Goal: Task Accomplishment & Management: Use online tool/utility

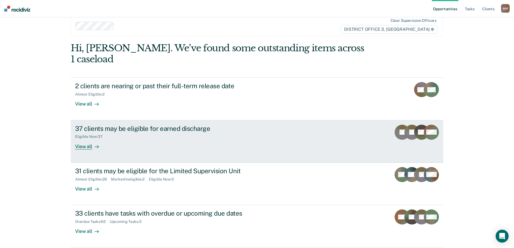
scroll to position [20, 0]
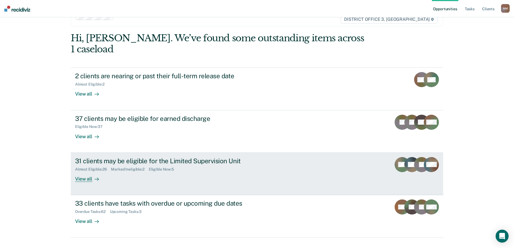
click at [77, 171] on div "View all" at bounding box center [90, 176] width 30 height 11
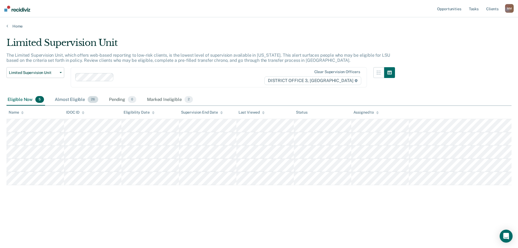
click at [72, 101] on div "Almost Eligible 26" at bounding box center [77, 100] width 46 height 12
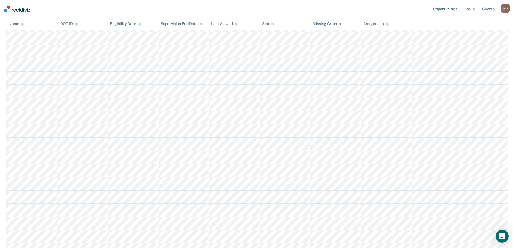
scroll to position [216, 0]
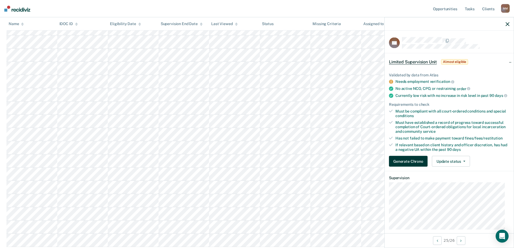
click at [409, 167] on button "Generate Chrono" at bounding box center [408, 161] width 39 height 11
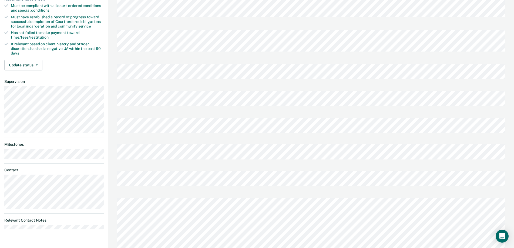
scroll to position [108, 0]
